Goal: Task Accomplishment & Management: Complete application form

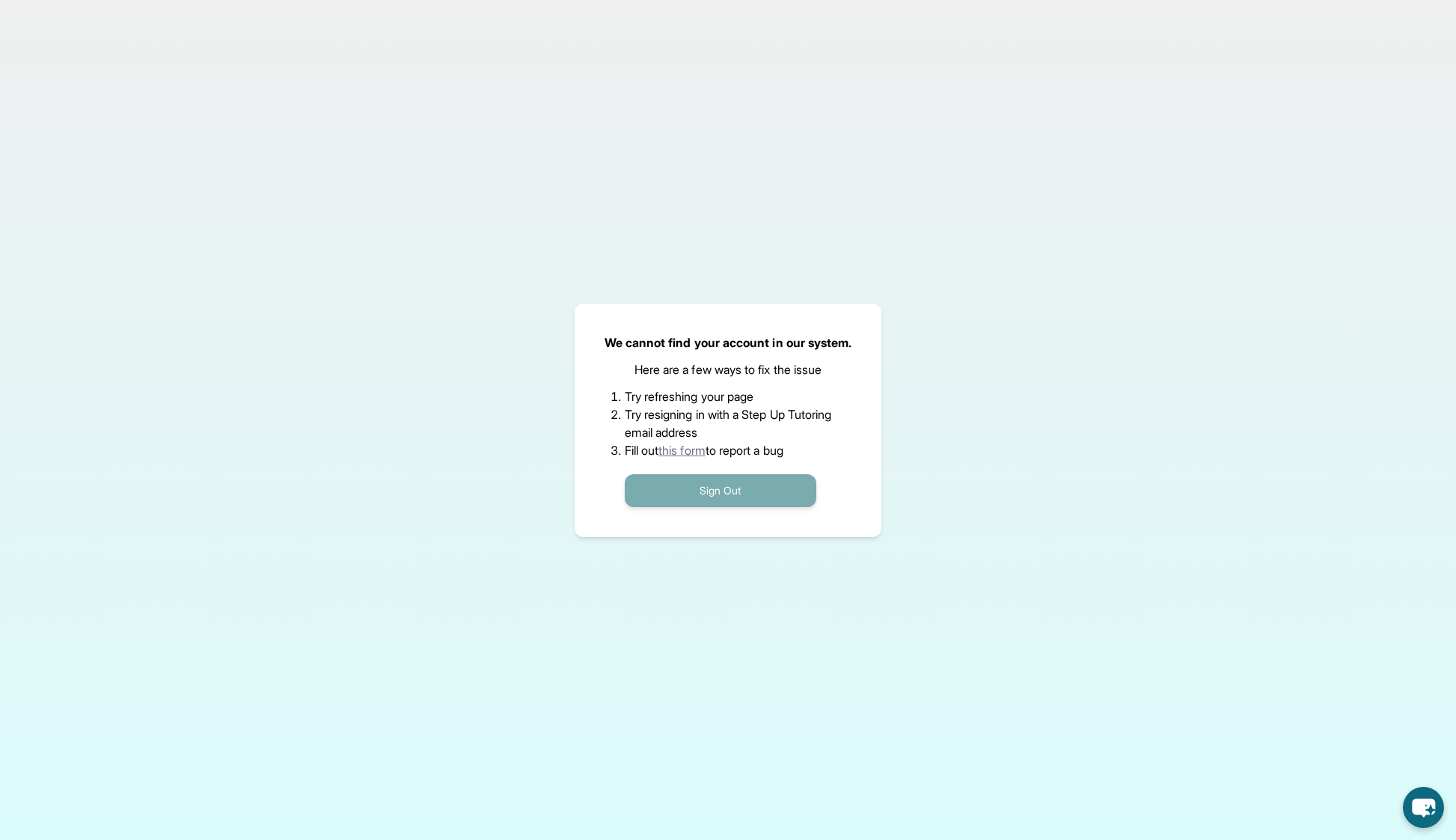
click at [727, 497] on button "Sign Out" at bounding box center [721, 490] width 192 height 33
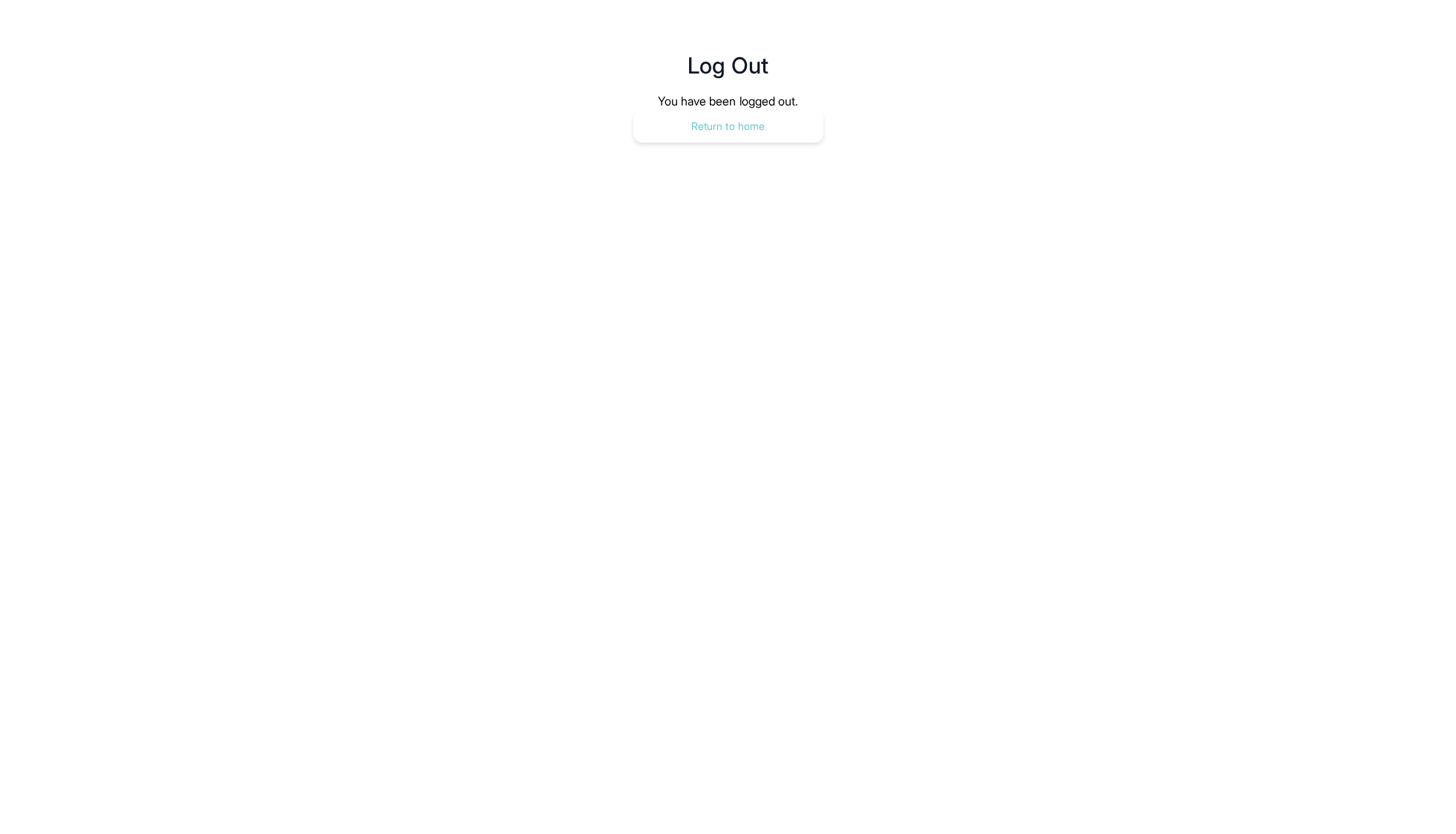
click at [760, 140] on button "Return to home" at bounding box center [728, 126] width 190 height 33
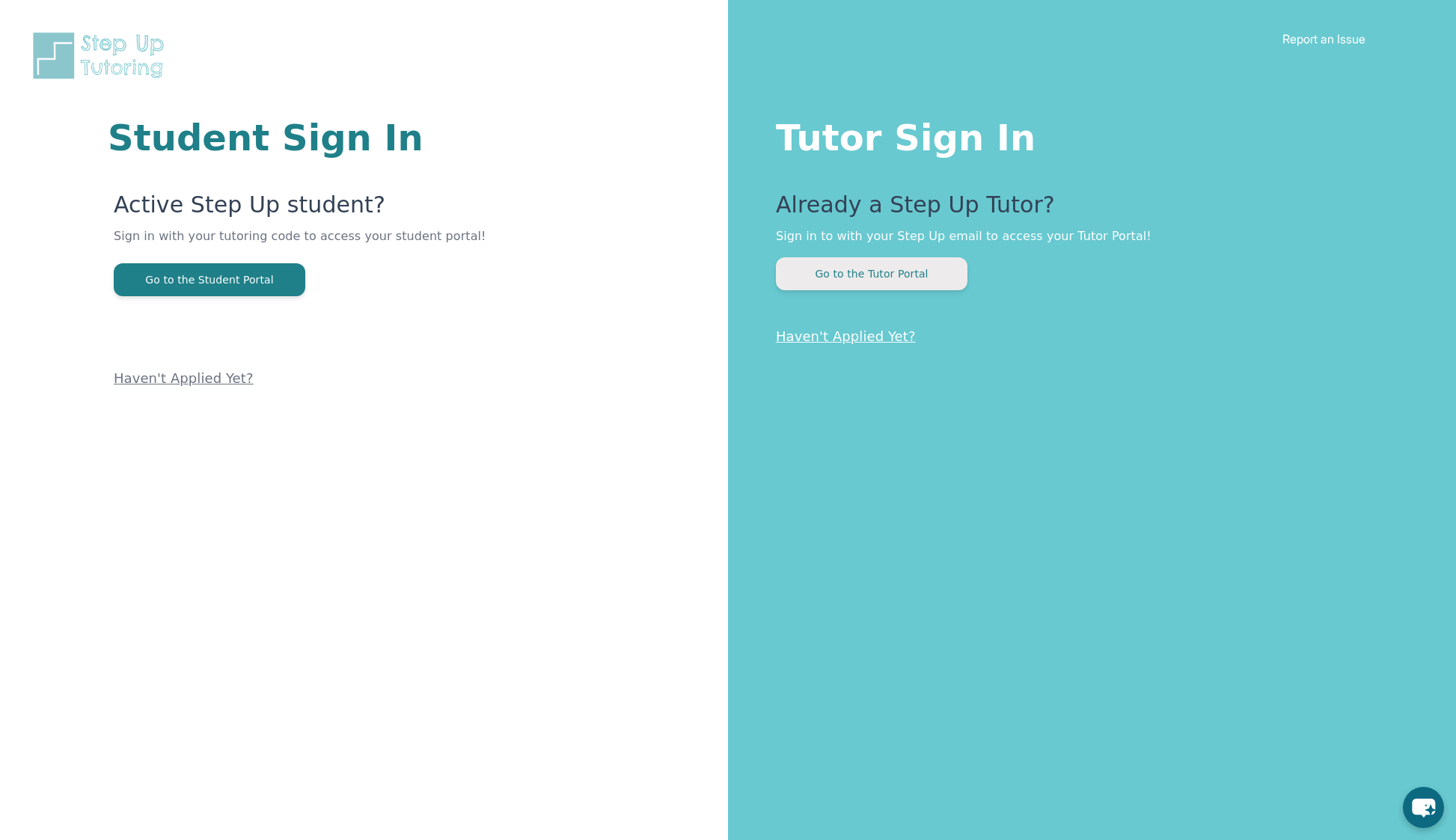
click at [862, 267] on button "Go to the Tutor Portal" at bounding box center [872, 274] width 192 height 33
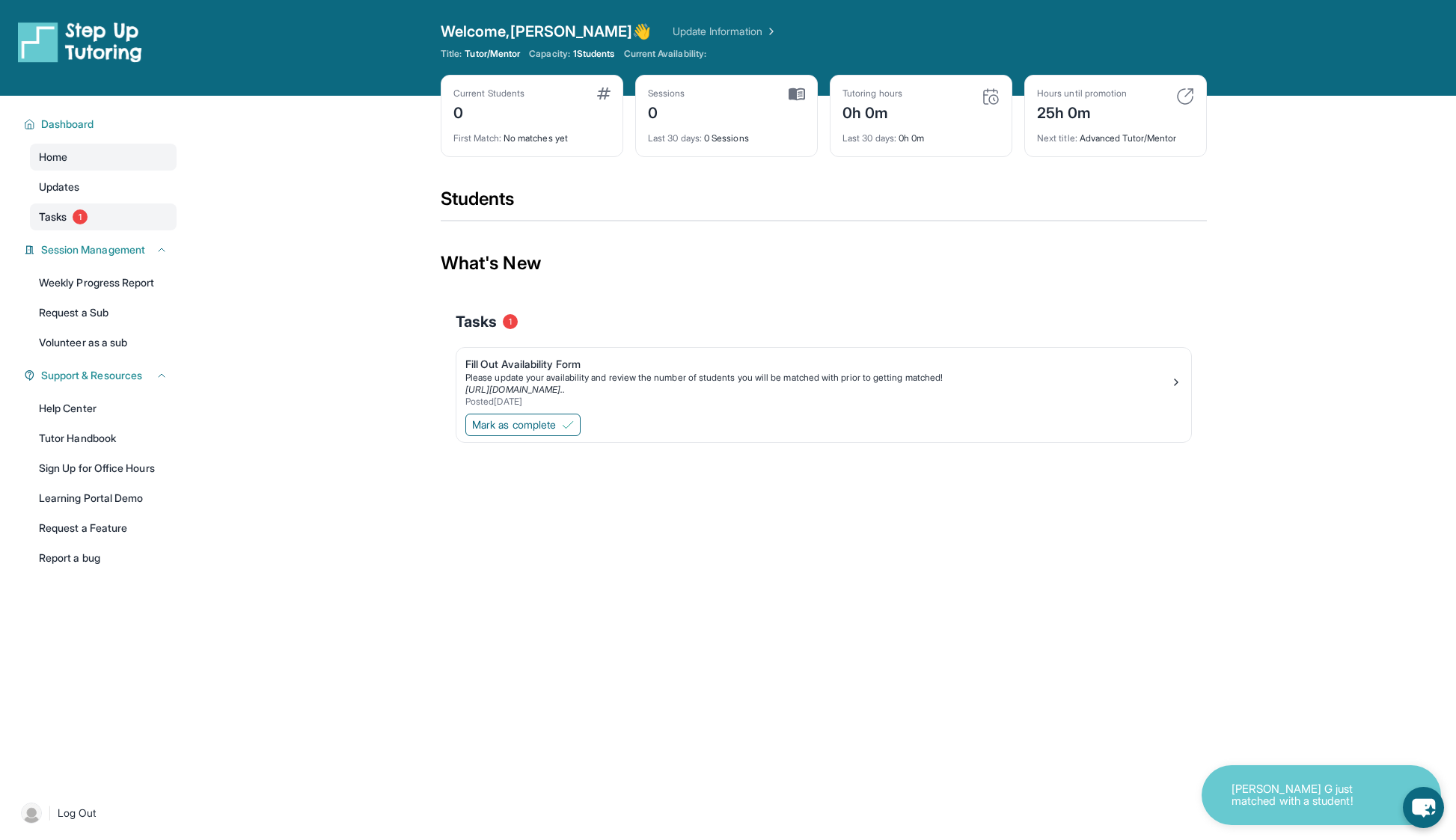
click at [68, 227] on link "Tasks 1" at bounding box center [104, 217] width 147 height 27
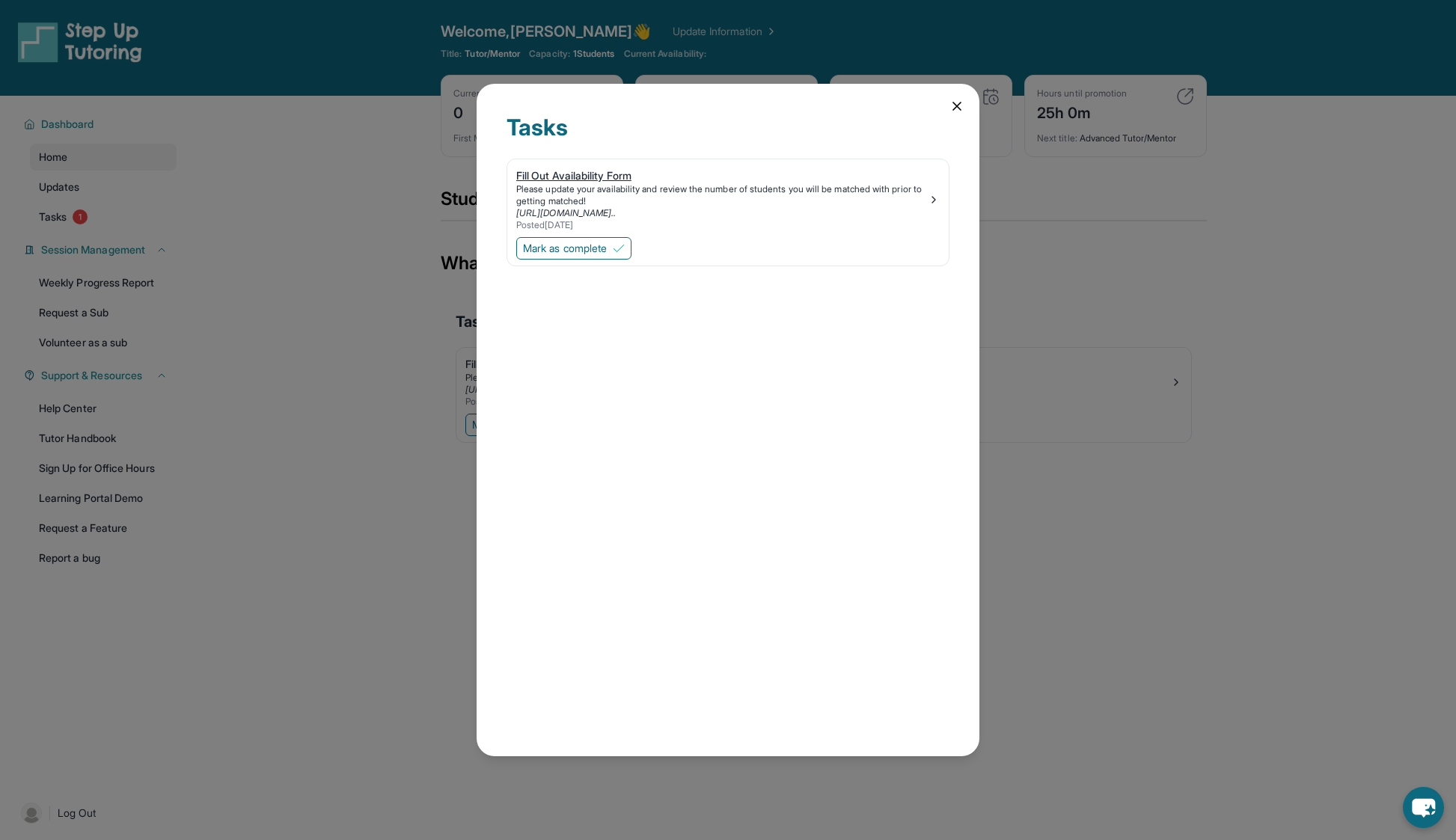
click at [589, 178] on div "Fill Out Availability Form" at bounding box center [722, 176] width 412 height 15
